Goal: Task Accomplishment & Management: Manage account settings

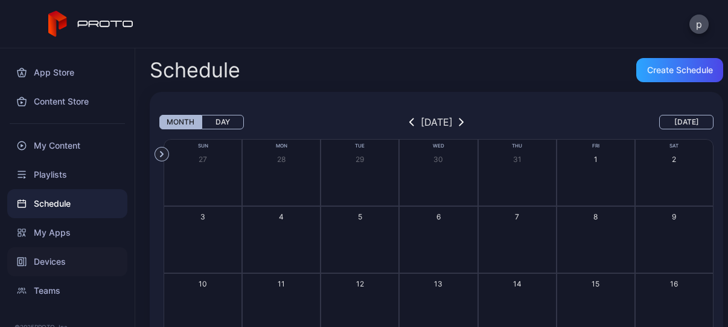
click at [68, 260] on div "Devices" at bounding box center [67, 261] width 120 height 29
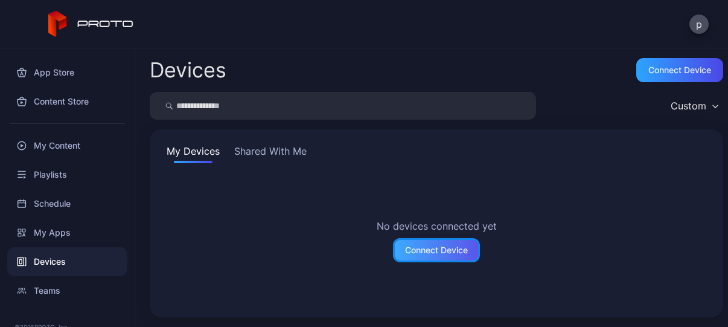
click at [416, 252] on div "Connect Device" at bounding box center [436, 250] width 63 height 10
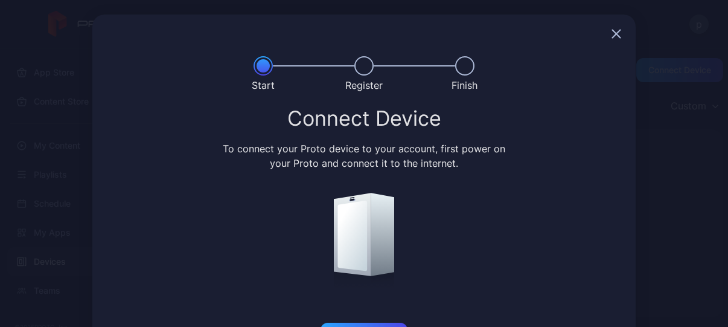
scroll to position [48, 0]
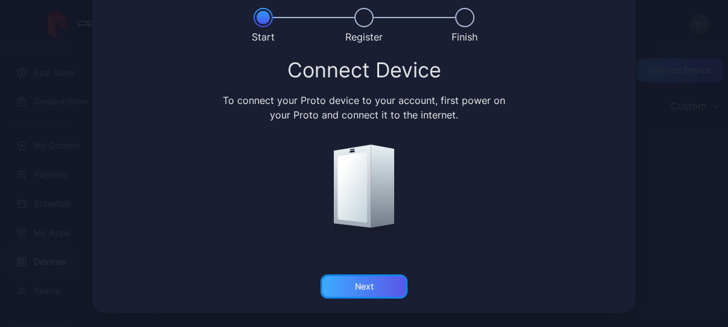
click at [345, 286] on div "Next" at bounding box center [363, 286] width 87 height 24
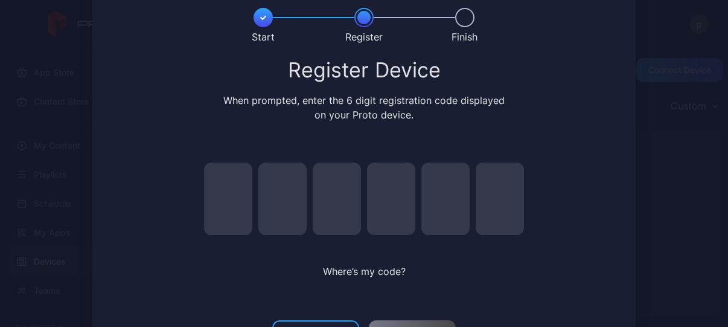
click at [208, 186] on input "pin code 1 of 6" at bounding box center [228, 198] width 48 height 72
type input "*"
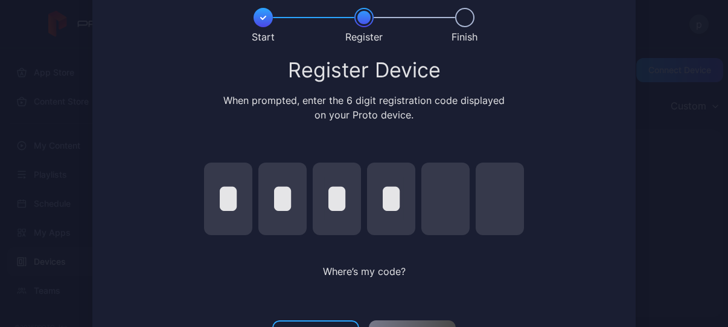
type input "*"
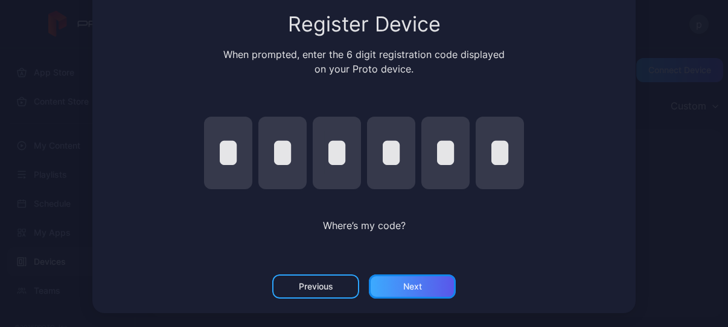
click at [426, 287] on div "Next" at bounding box center [412, 286] width 87 height 24
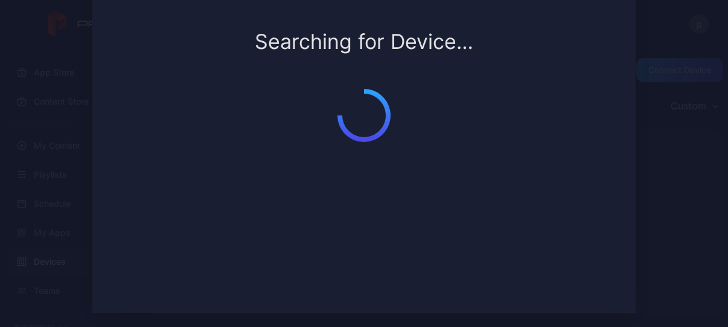
scroll to position [57, 0]
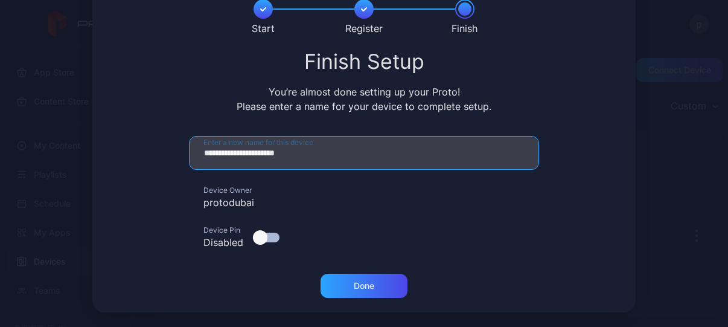
click at [313, 149] on input "**********" at bounding box center [364, 153] width 350 height 34
type input "*"
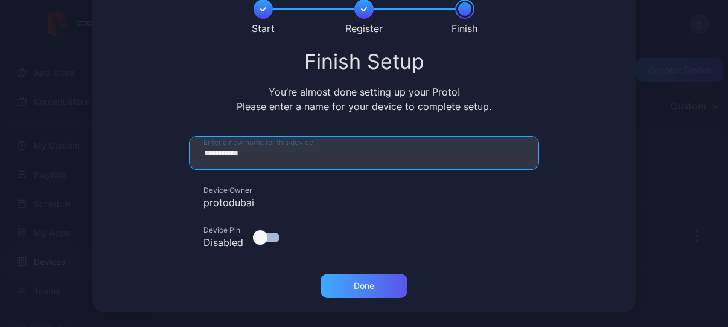
type input "**********"
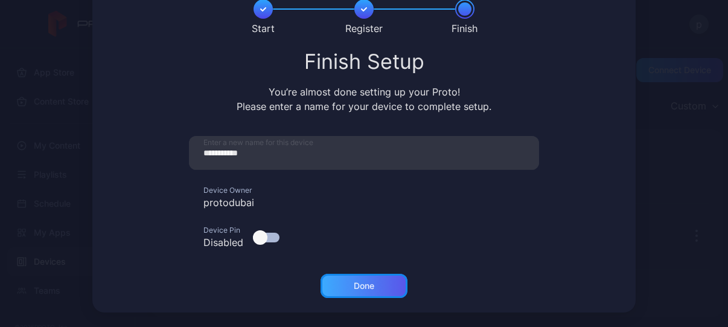
click at [373, 285] on div "Done" at bounding box center [363, 285] width 87 height 24
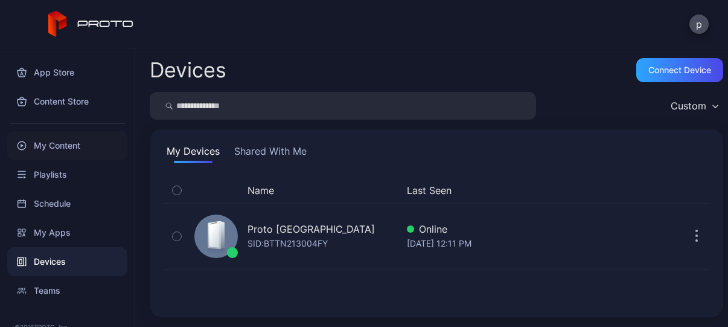
click at [54, 143] on div "My Content" at bounding box center [67, 145] width 120 height 29
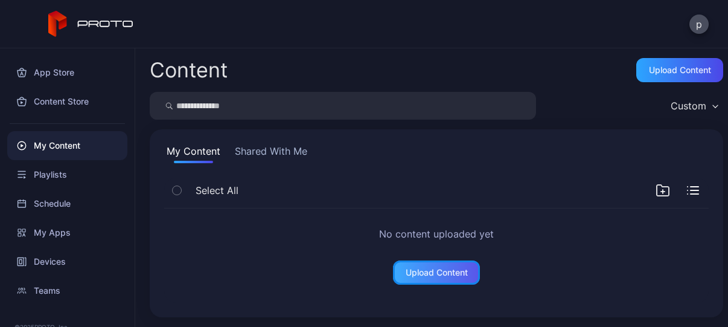
click at [438, 279] on div "Upload Content" at bounding box center [436, 272] width 87 height 24
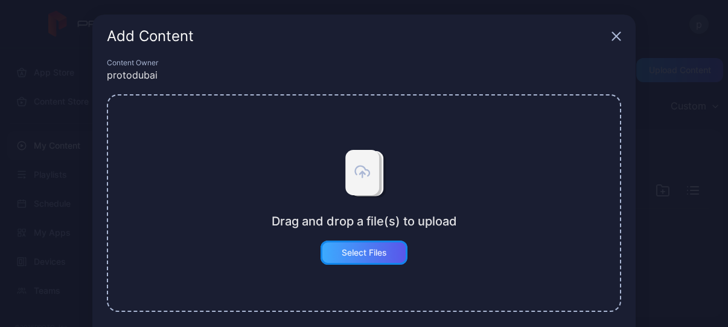
click at [368, 248] on div "Select Files" at bounding box center [364, 252] width 45 height 10
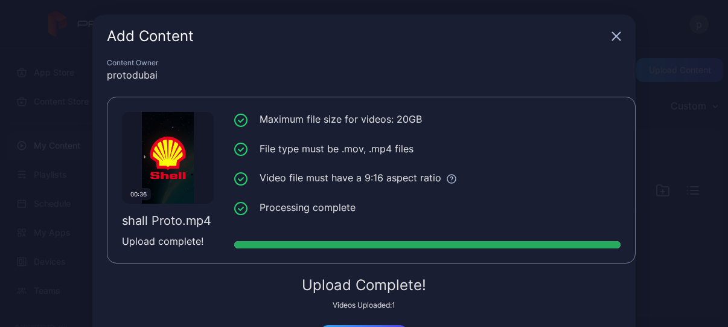
scroll to position [75, 0]
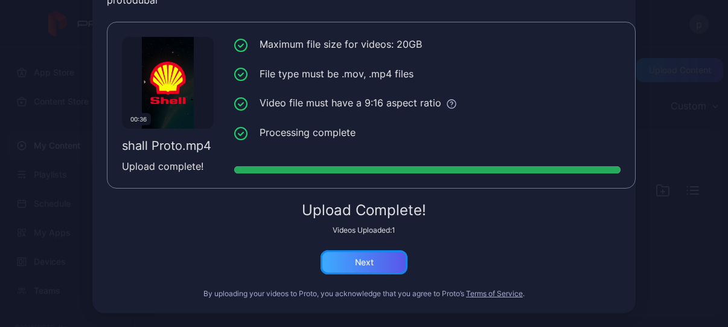
click at [342, 258] on div "Next" at bounding box center [363, 262] width 87 height 24
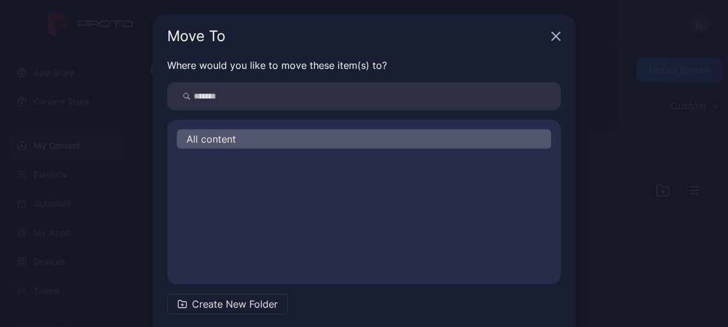
click at [220, 136] on span "All content" at bounding box center [210, 139] width 49 height 14
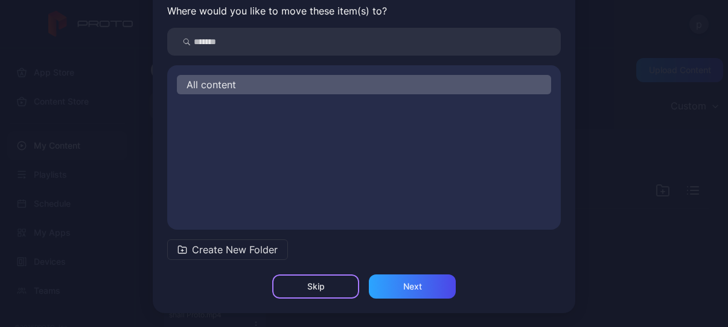
click at [309, 285] on div "Skip" at bounding box center [316, 286] width 18 height 10
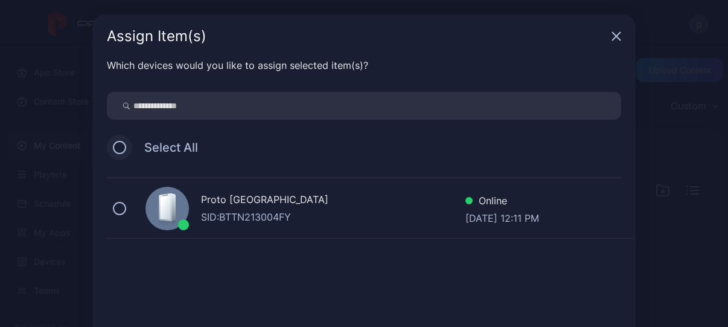
click at [116, 144] on button at bounding box center [119, 147] width 13 height 13
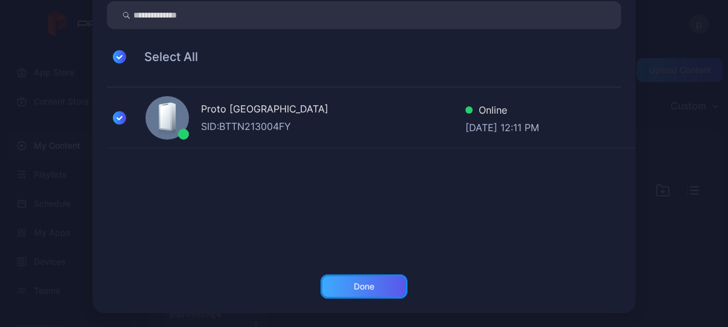
click at [368, 282] on div "Done" at bounding box center [363, 286] width 87 height 24
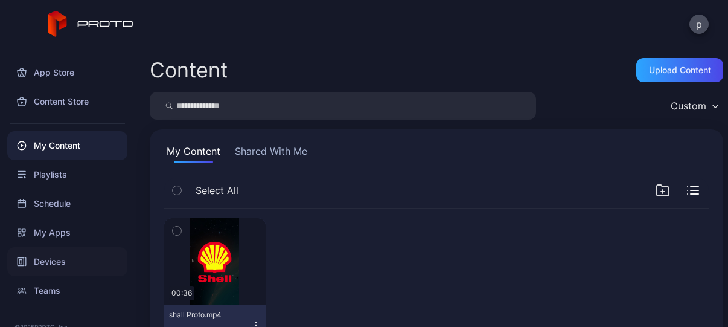
click at [47, 263] on div "Devices" at bounding box center [67, 261] width 120 height 29
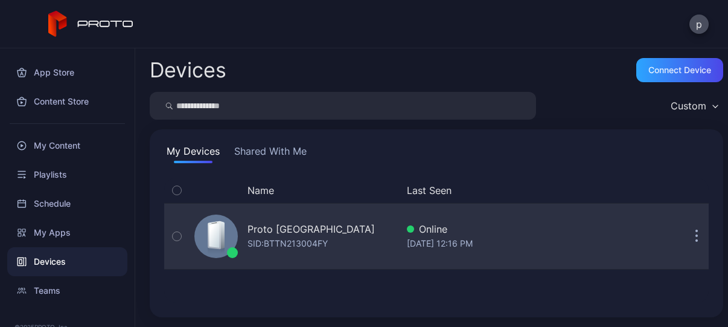
click at [182, 238] on button "button" at bounding box center [176, 235] width 25 height 65
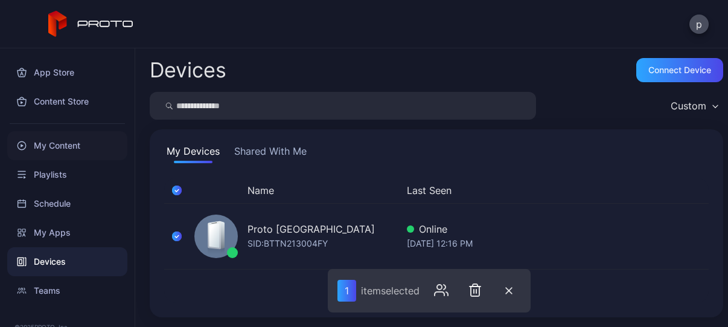
click at [52, 143] on div "My Content" at bounding box center [67, 145] width 120 height 29
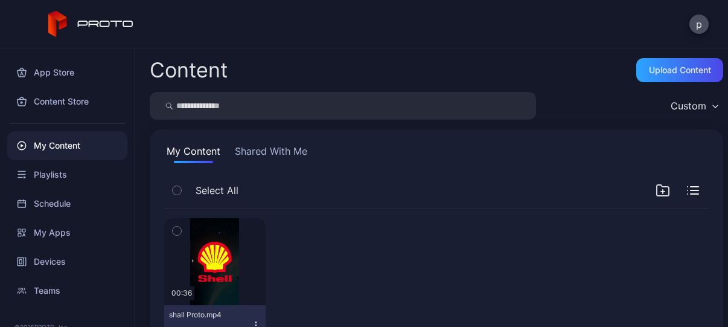
scroll to position [51, 0]
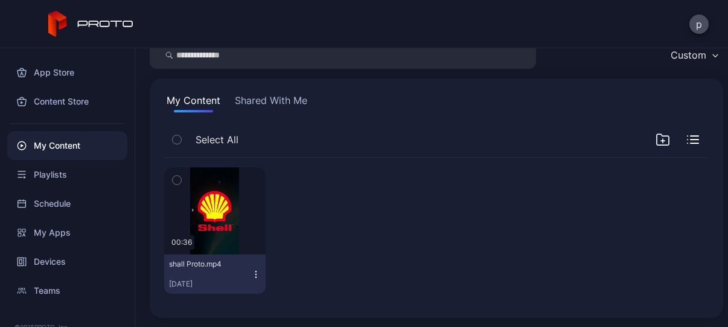
click at [255, 276] on icon "button" at bounding box center [256, 274] width 10 height 10
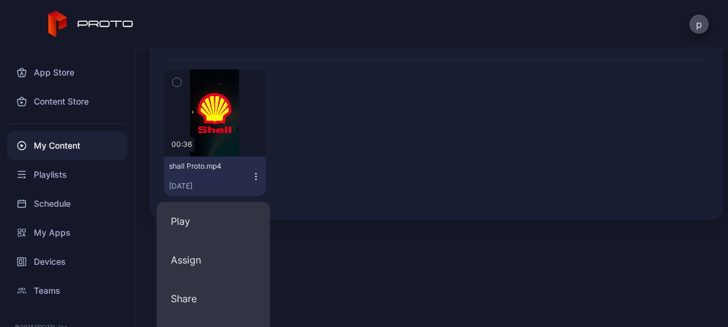
scroll to position [148, 0]
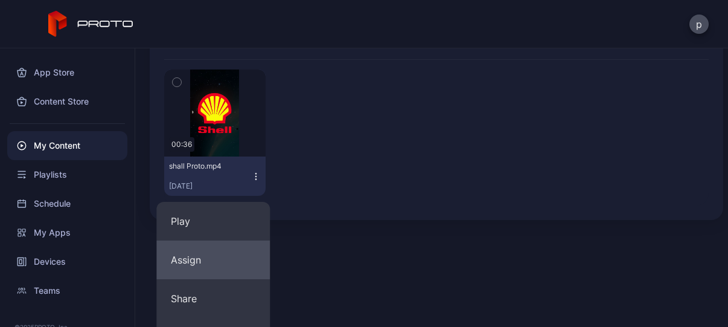
click at [219, 253] on button "Assign" at bounding box center [212, 259] width 113 height 39
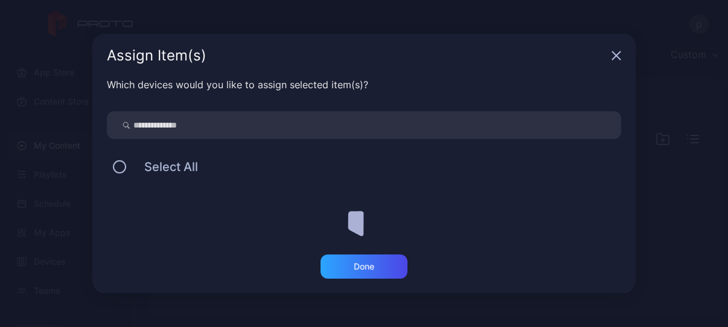
scroll to position [51, 0]
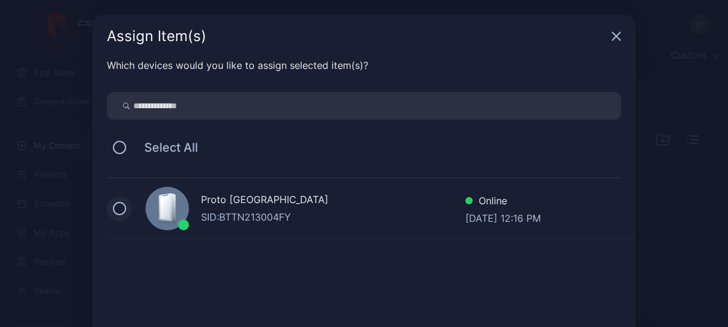
click at [113, 203] on button at bounding box center [119, 208] width 13 height 13
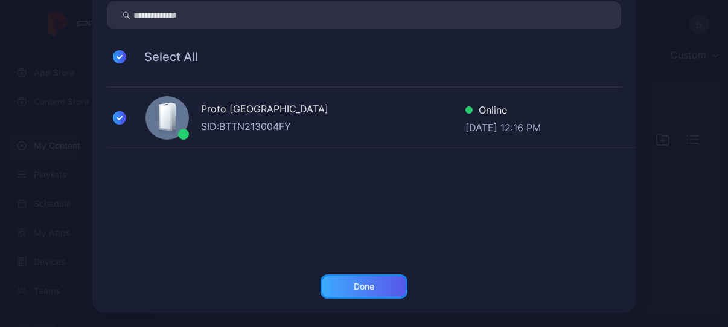
click at [368, 283] on div "Done" at bounding box center [363, 286] width 87 height 24
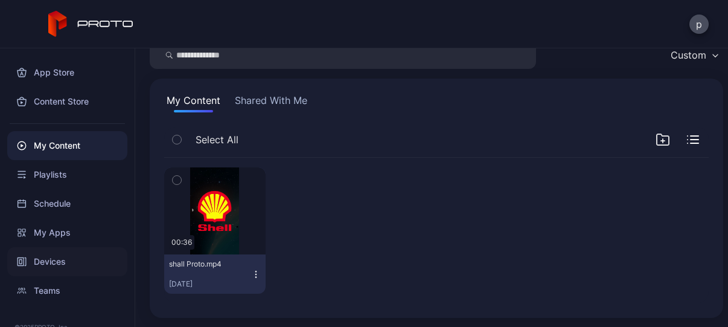
click at [33, 266] on div "Devices" at bounding box center [67, 261] width 120 height 29
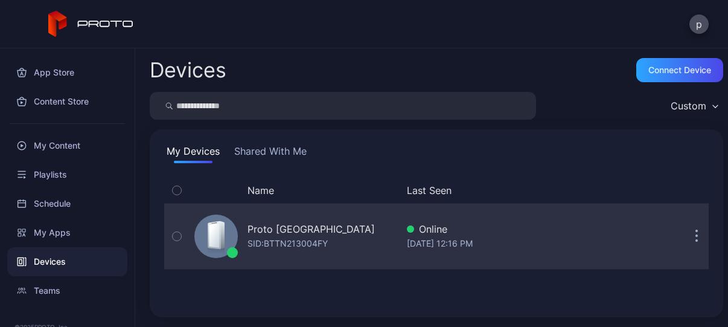
click at [177, 235] on icon "button" at bounding box center [176, 236] width 3 height 2
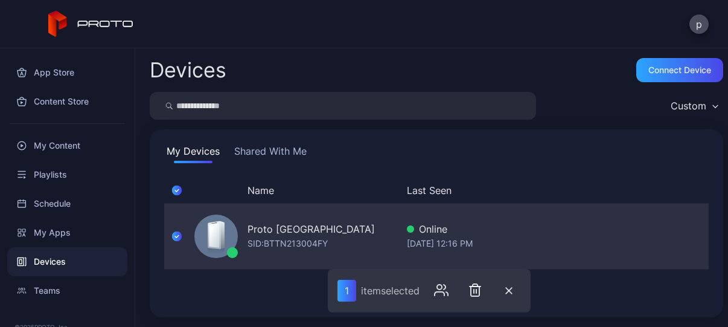
click at [281, 230] on div "Proto [GEOGRAPHIC_DATA]" at bounding box center [310, 229] width 127 height 14
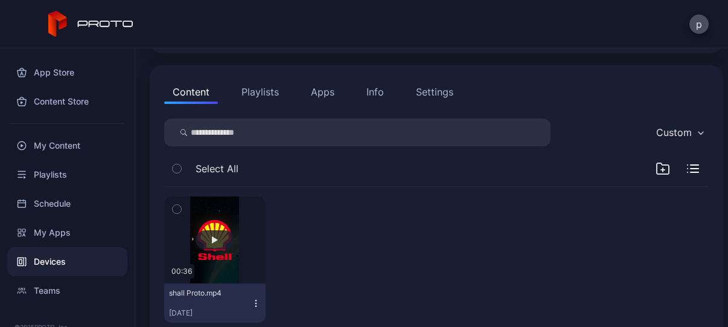
scroll to position [107, 0]
click at [176, 211] on icon "button" at bounding box center [177, 208] width 8 height 13
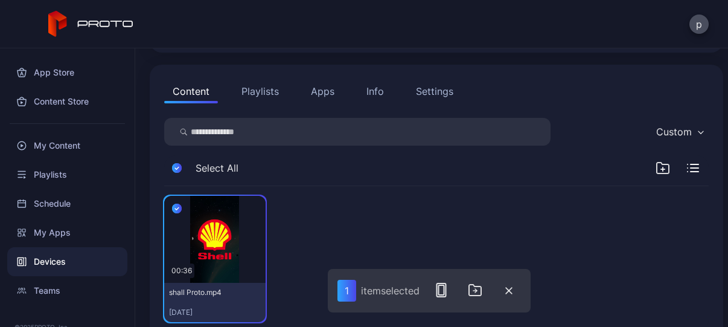
scroll to position [135, 0]
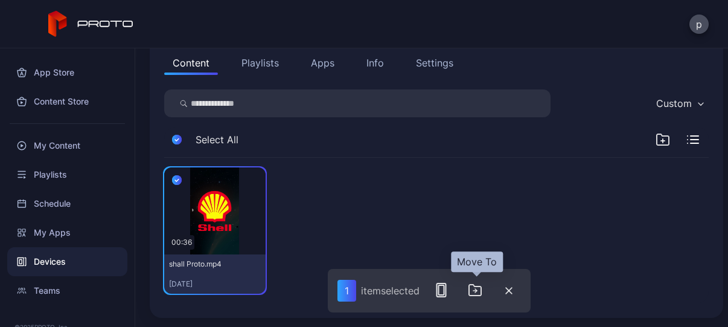
click at [479, 288] on icon "button" at bounding box center [475, 289] width 14 height 14
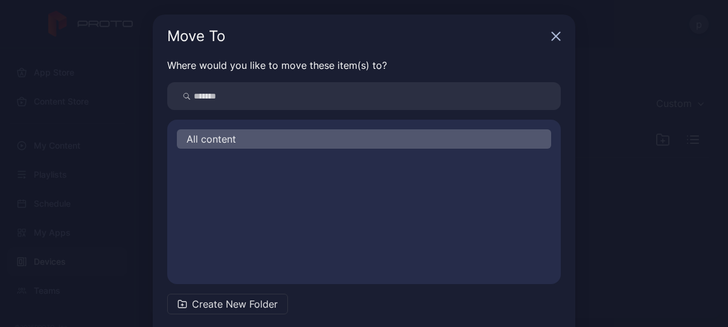
click at [552, 37] on icon "button" at bounding box center [556, 36] width 10 height 10
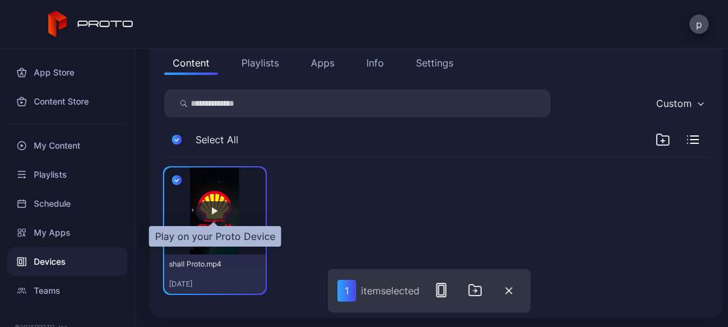
click at [214, 208] on div "button" at bounding box center [215, 210] width 6 height 7
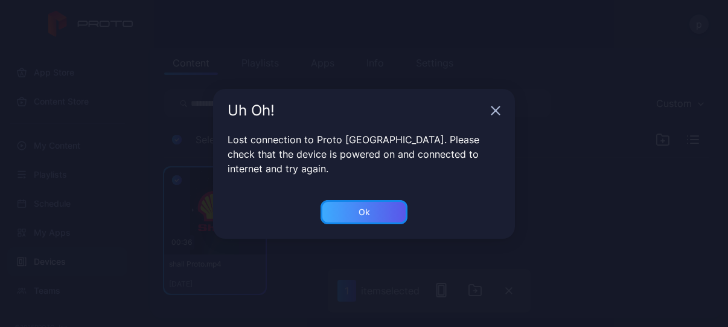
click at [355, 214] on div "Ok" at bounding box center [363, 212] width 87 height 24
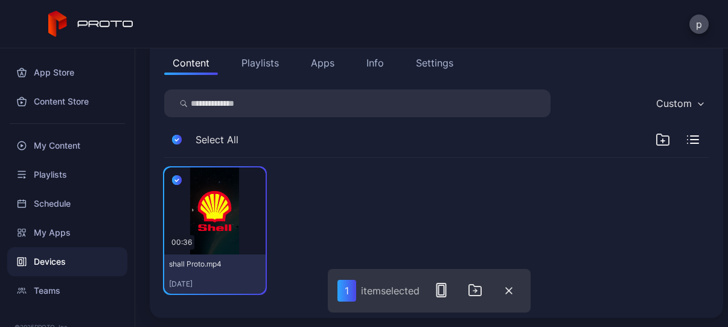
click at [49, 267] on div "Devices" at bounding box center [67, 261] width 120 height 29
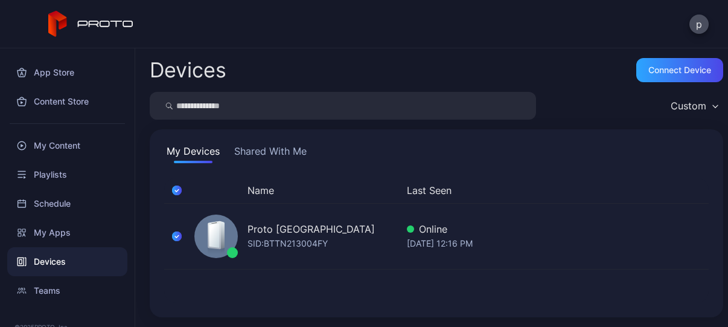
click at [288, 148] on button "Shared With Me" at bounding box center [270, 153] width 77 height 19
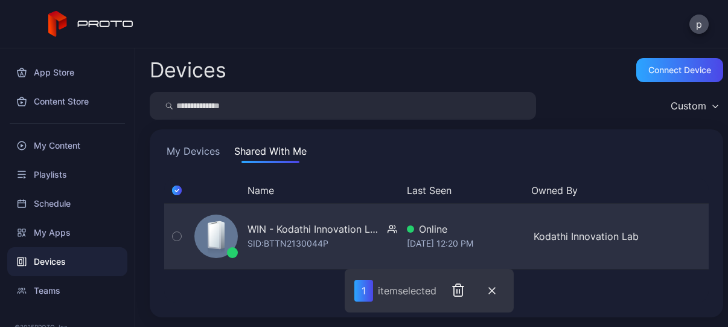
click at [297, 230] on div "WIN - Kodathi Innovation Lab Proto" at bounding box center [314, 229] width 135 height 14
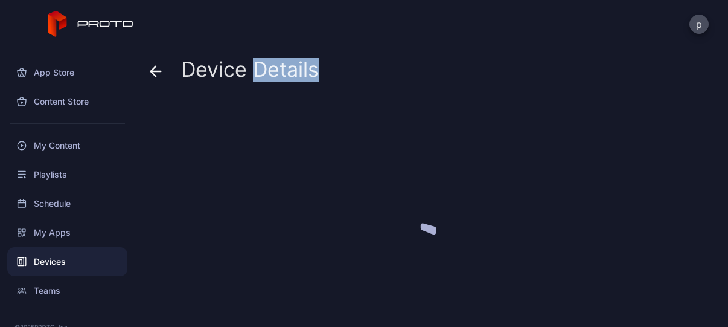
click at [297, 230] on div at bounding box center [436, 207] width 573 height 220
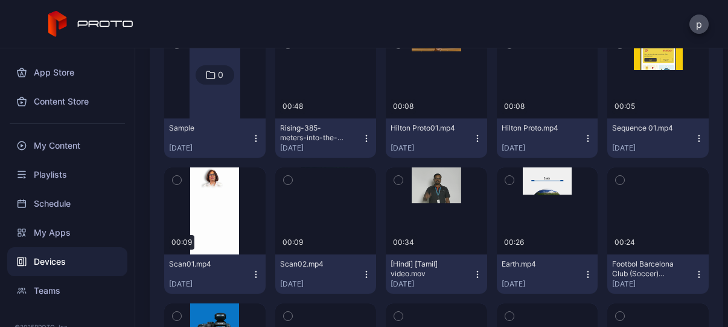
scroll to position [409, 0]
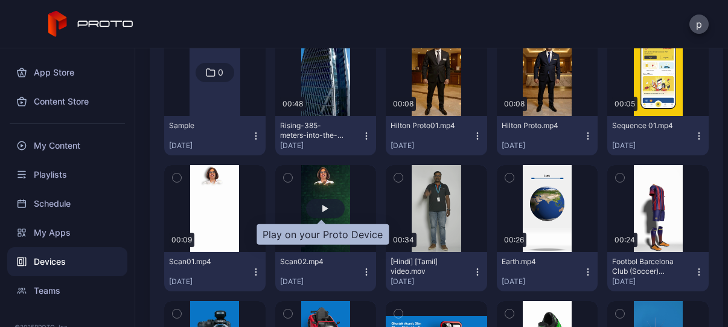
click at [325, 209] on div "button" at bounding box center [325, 208] width 39 height 19
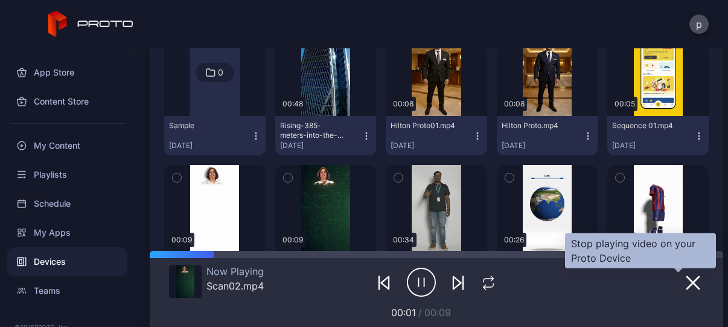
click at [686, 279] on icon "button" at bounding box center [693, 282] width 14 height 14
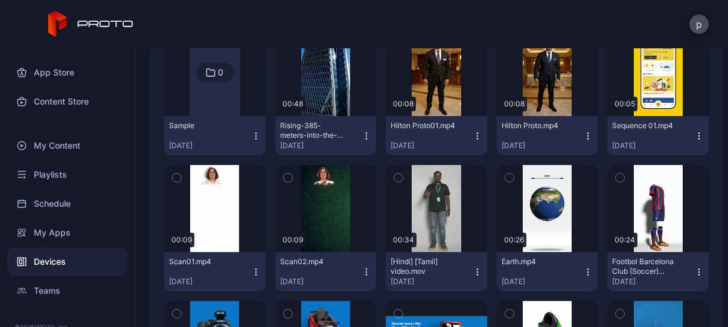
click at [284, 178] on icon "button" at bounding box center [288, 177] width 8 height 13
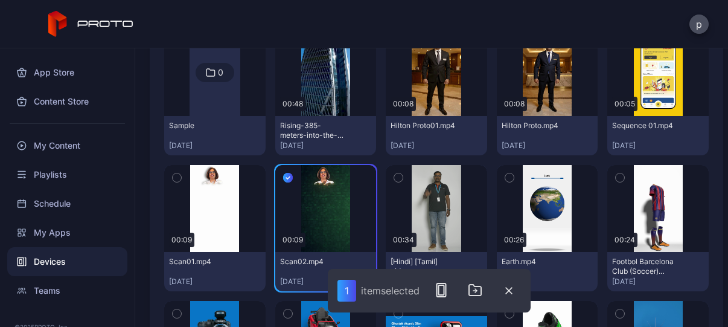
click at [283, 178] on icon "button" at bounding box center [288, 177] width 10 height 13
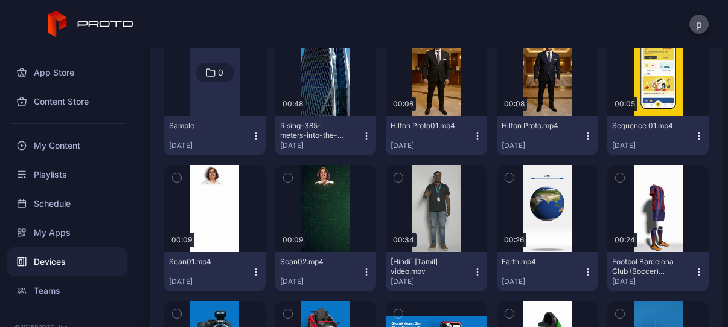
click at [362, 275] on icon "button" at bounding box center [367, 272] width 10 height 10
click at [59, 256] on div "Devices" at bounding box center [67, 261] width 120 height 29
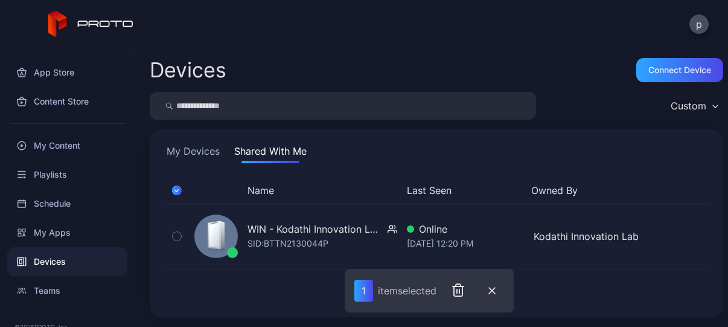
click at [197, 150] on button "My Devices" at bounding box center [193, 153] width 58 height 19
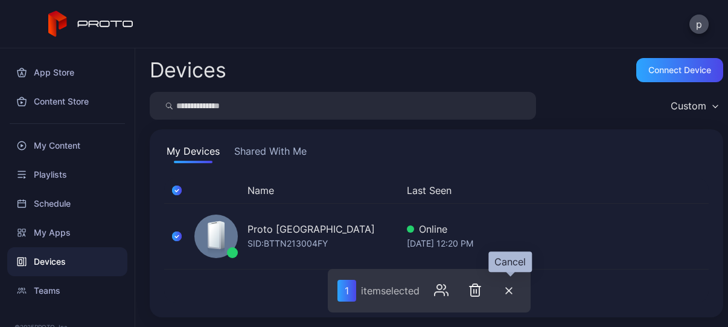
click at [514, 283] on button "button" at bounding box center [509, 290] width 24 height 25
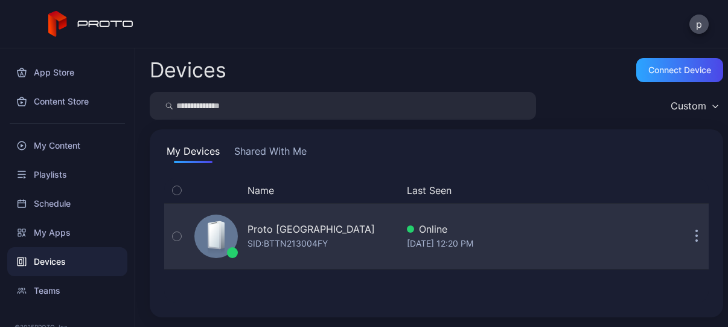
click at [686, 234] on button "button" at bounding box center [696, 236] width 24 height 24
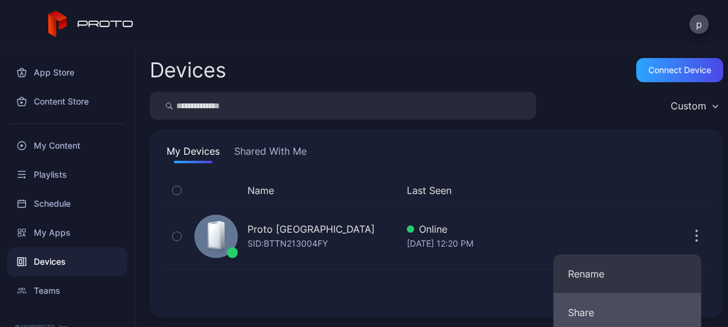
click at [601, 306] on button "Share" at bounding box center [627, 312] width 148 height 39
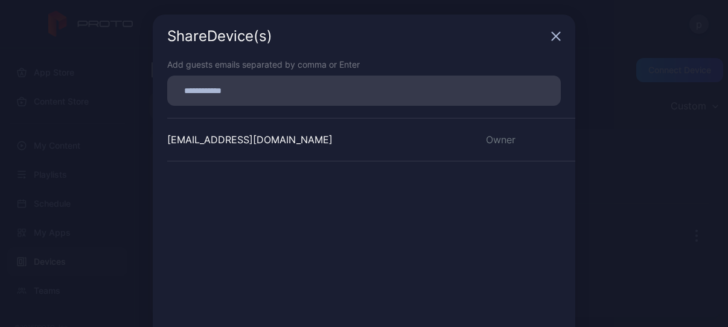
click at [325, 92] on input at bounding box center [363, 91] width 379 height 16
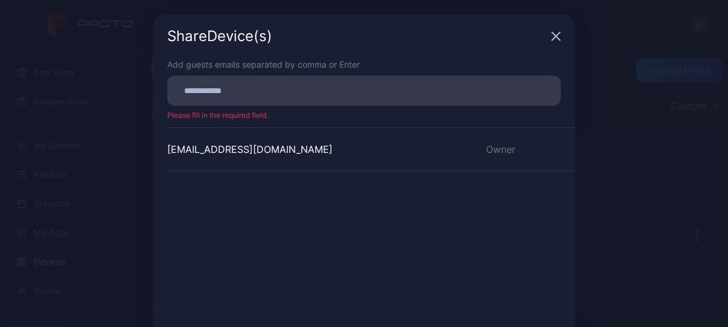
click at [320, 91] on input at bounding box center [363, 91] width 379 height 16
paste input
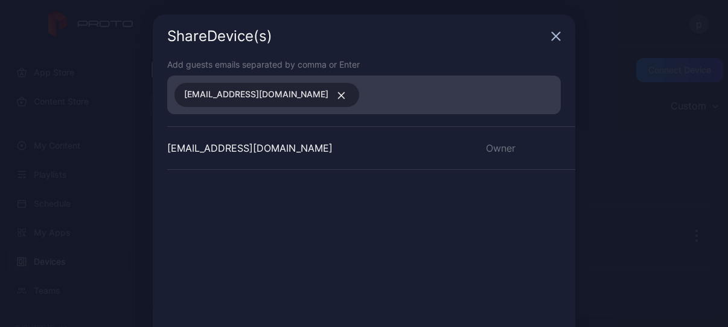
scroll to position [97, 0]
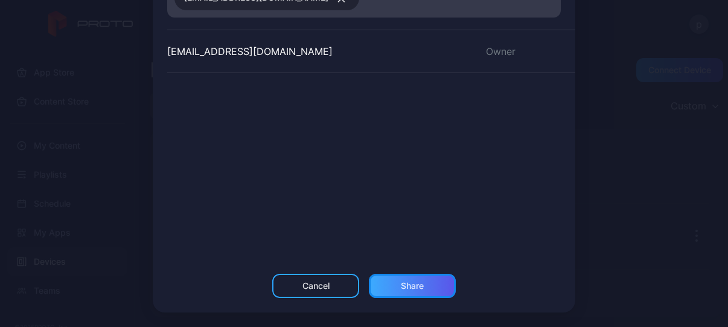
click at [424, 293] on div "Share" at bounding box center [412, 285] width 87 height 24
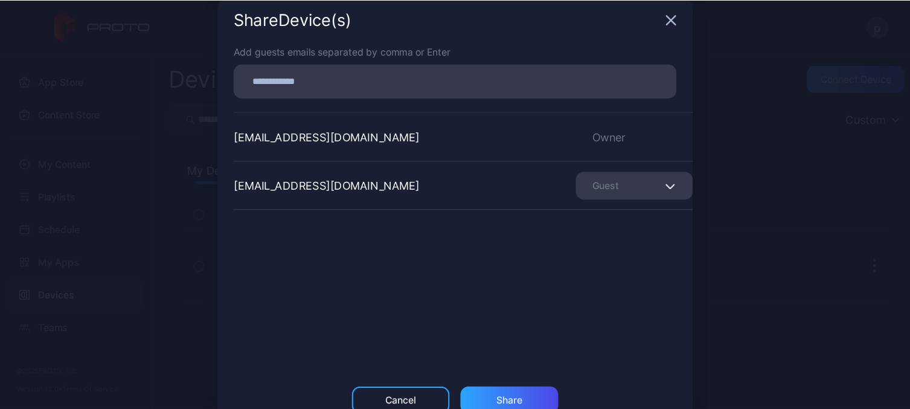
scroll to position [6, 0]
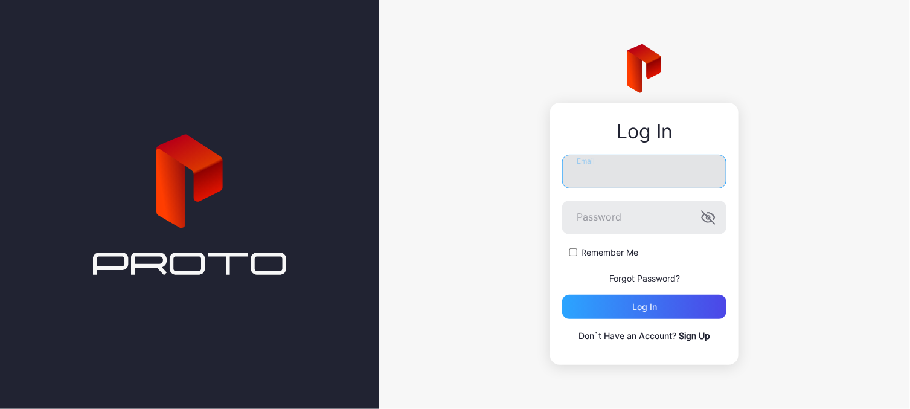
click at [621, 182] on input "Email" at bounding box center [644, 172] width 164 height 34
type input "**********"
click at [526, 276] on div "**********" at bounding box center [644, 204] width 531 height 409
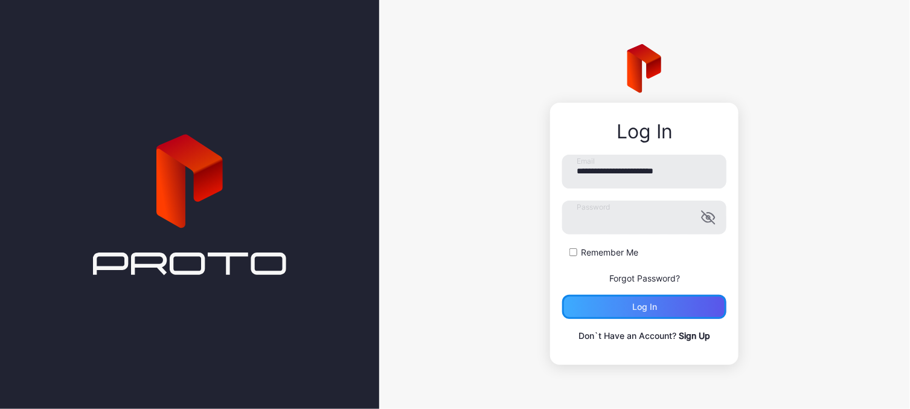
click at [625, 309] on div "Log in" at bounding box center [644, 307] width 164 height 24
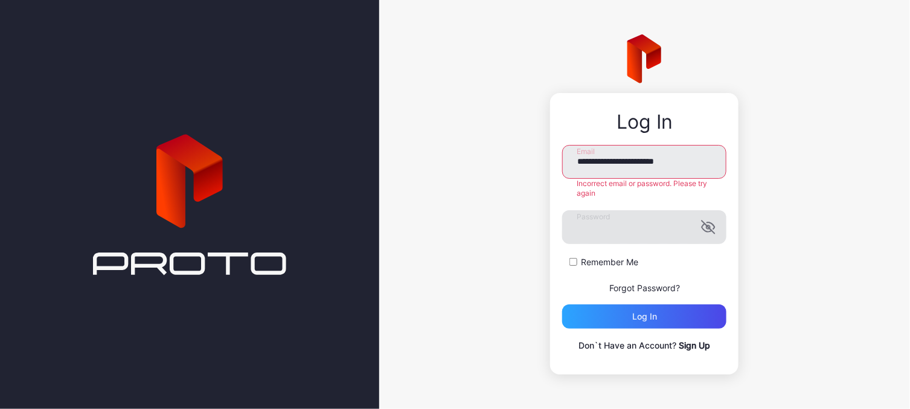
click at [706, 228] on icon "button" at bounding box center [708, 227] width 14 height 14
click at [699, 159] on input "**********" at bounding box center [644, 162] width 164 height 34
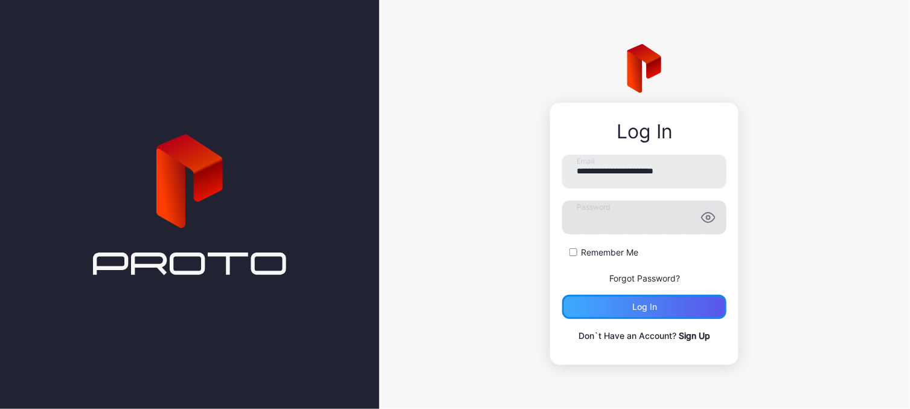
click at [666, 311] on div "Log in" at bounding box center [644, 307] width 164 height 24
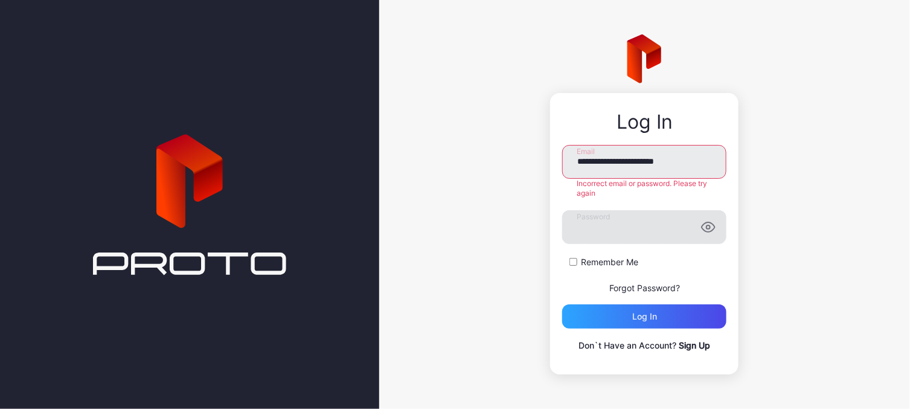
click at [657, 287] on link "Forgot Password?" at bounding box center [644, 287] width 71 height 10
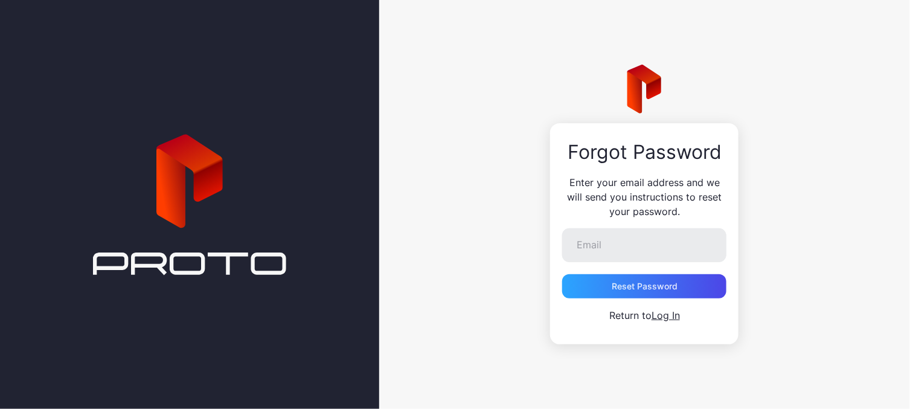
click at [727, 256] on div "Forgot Password Enter your email address and we will send you instructions to r…" at bounding box center [644, 204] width 531 height 409
click at [658, 234] on input "Email" at bounding box center [644, 245] width 164 height 34
type input "**********"
click at [666, 282] on div "Reset Password" at bounding box center [644, 286] width 66 height 10
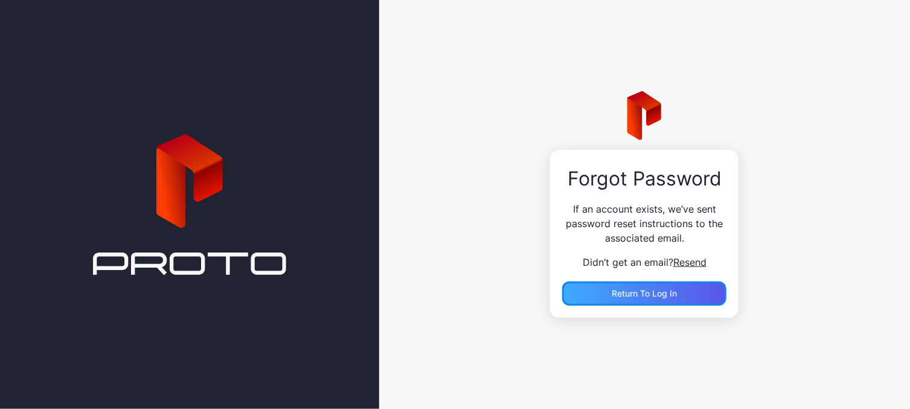
click at [639, 285] on div "Return to Log In" at bounding box center [644, 293] width 164 height 24
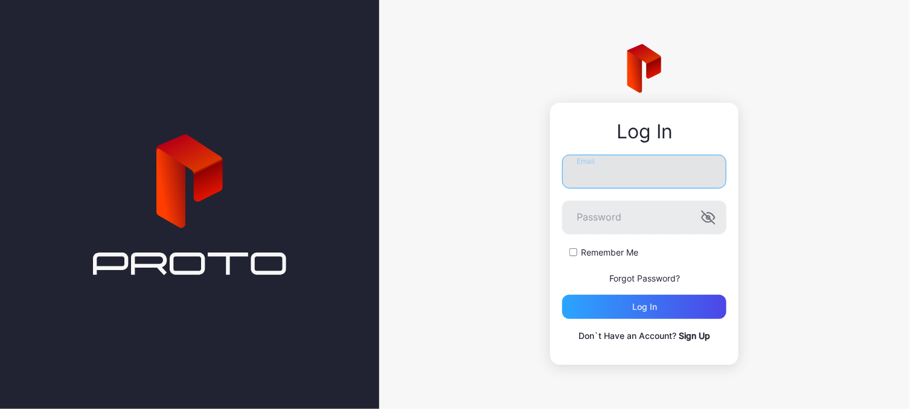
click at [630, 171] on input "Email" at bounding box center [644, 172] width 164 height 34
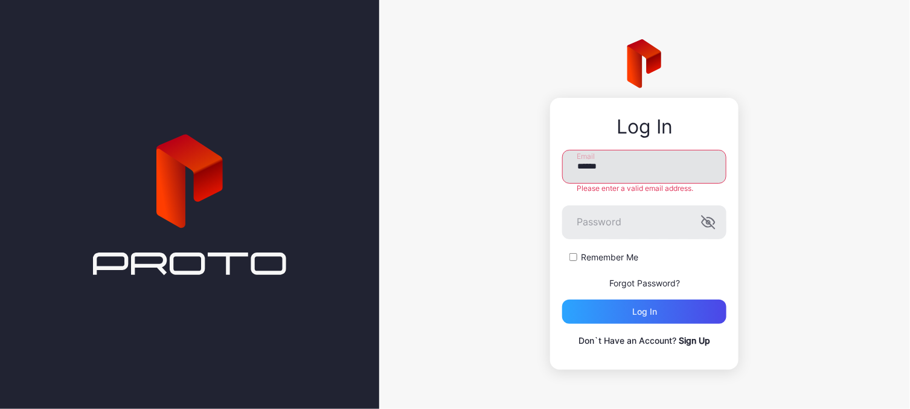
type input "**********"
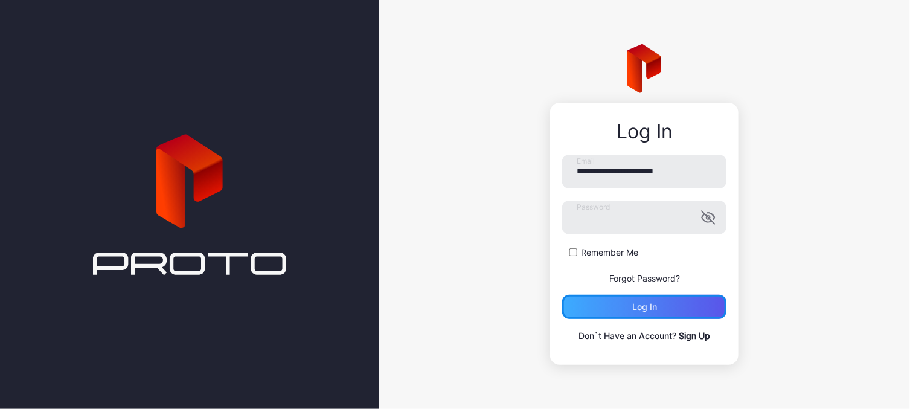
click at [646, 307] on div "Log in" at bounding box center [644, 307] width 25 height 10
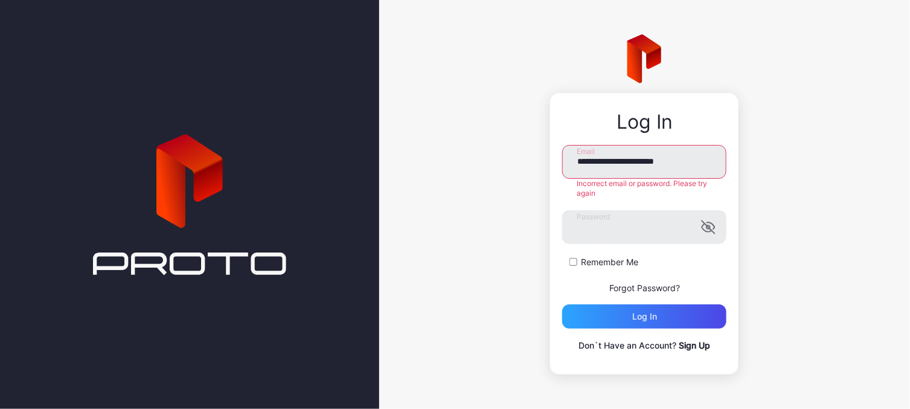
click at [493, 254] on div "**********" at bounding box center [644, 204] width 531 height 409
click at [663, 315] on div "Log in" at bounding box center [644, 316] width 164 height 24
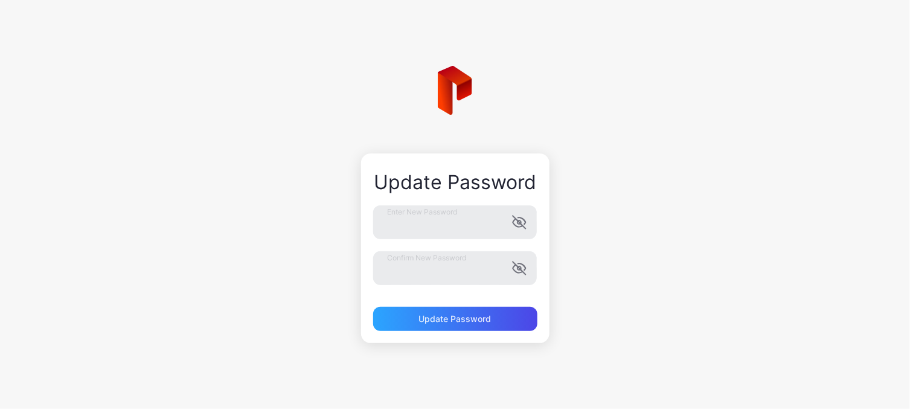
click at [258, 302] on div "Update Password Enter New Password Confirm New Password Update Password" at bounding box center [455, 204] width 910 height 409
click at [484, 315] on div "Update Password" at bounding box center [455, 319] width 72 height 10
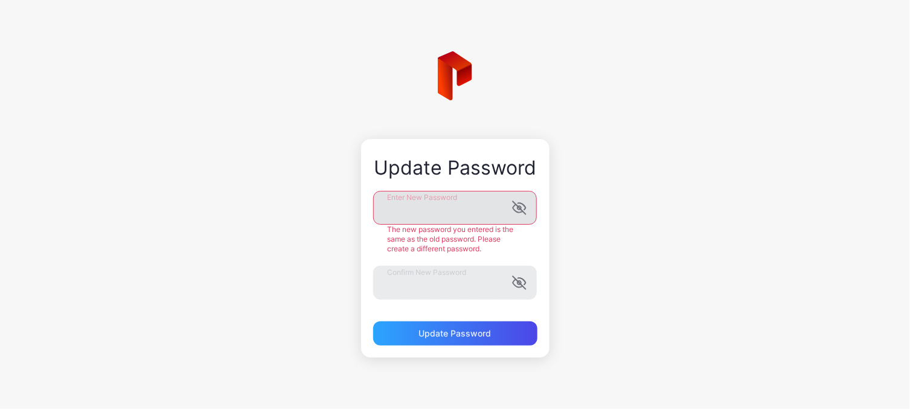
click at [515, 206] on icon "button" at bounding box center [519, 207] width 14 height 14
click at [697, 222] on div "Update Password Enter New Password Your password should contain at least 8 char…" at bounding box center [455, 204] width 910 height 409
click at [517, 283] on icon "button" at bounding box center [517, 283] width 10 height 8
click at [471, 330] on div "Update Password" at bounding box center [455, 333] width 72 height 10
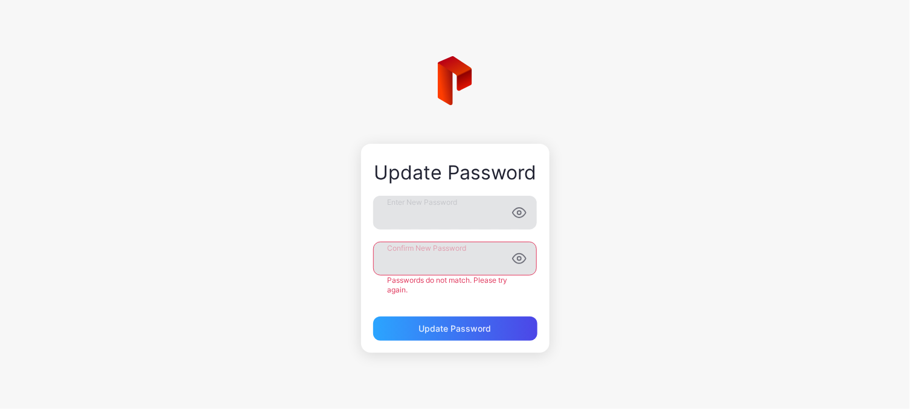
click at [652, 190] on div "Update Password Enter New Password Confirm New Password Passwords do not match.…" at bounding box center [455, 204] width 910 height 409
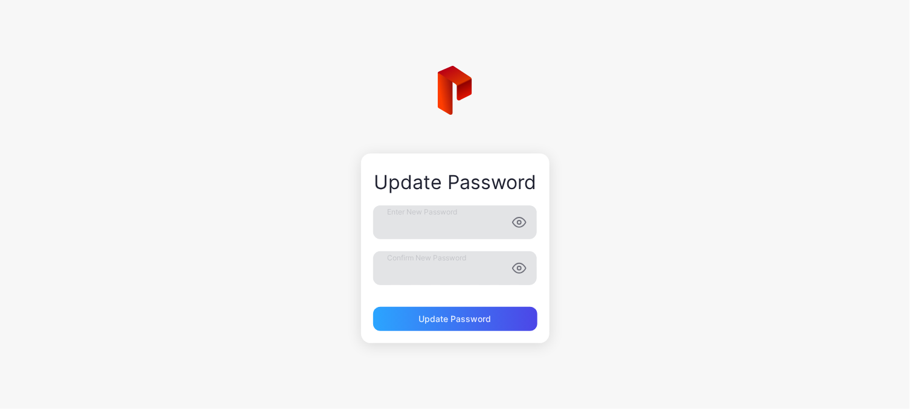
click at [779, 228] on div "Update Password Enter New Password Confirm New Password Update Password" at bounding box center [455, 204] width 910 height 409
click at [443, 318] on div "Update Password" at bounding box center [455, 319] width 72 height 10
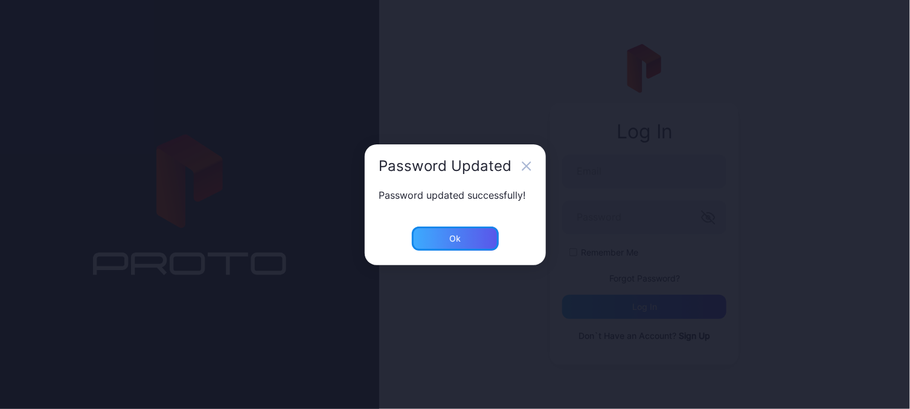
click at [463, 242] on div "Ok" at bounding box center [455, 238] width 87 height 24
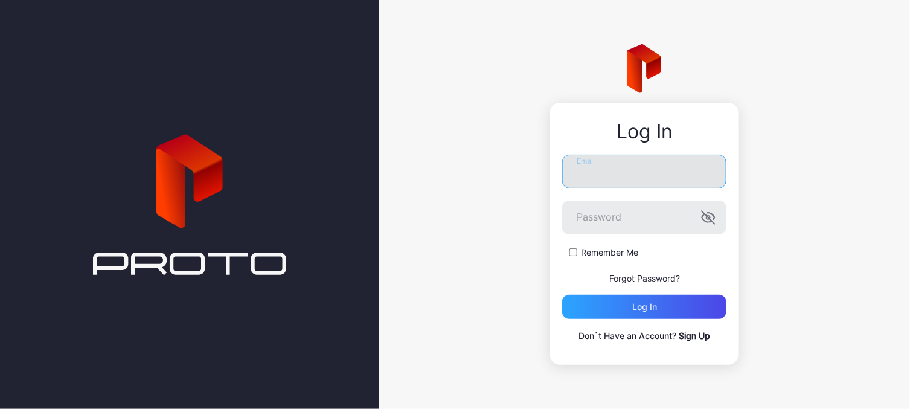
click at [627, 169] on input "Email" at bounding box center [644, 172] width 164 height 34
type input "**********"
click at [468, 232] on div "**********" at bounding box center [644, 204] width 531 height 409
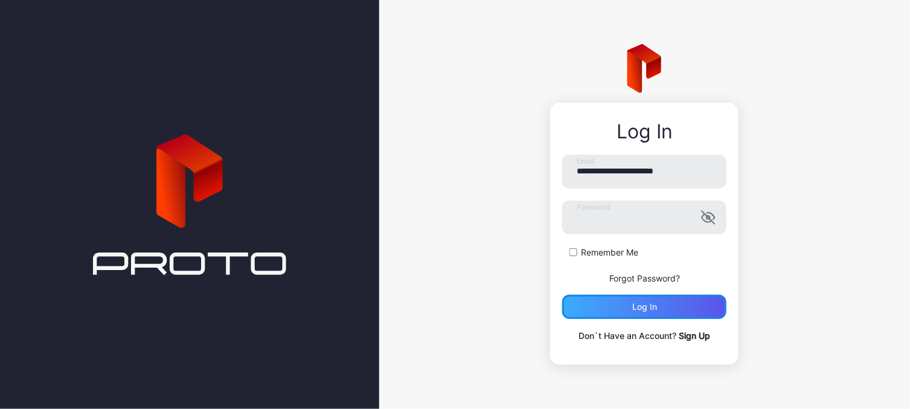
click at [698, 300] on div "Log in" at bounding box center [644, 307] width 164 height 24
